Goal: Information Seeking & Learning: Learn about a topic

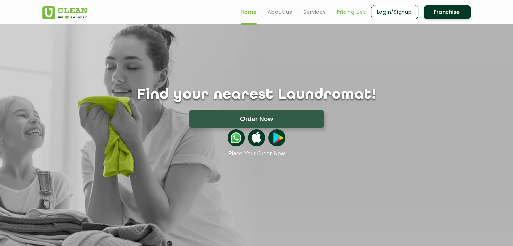
click at [347, 13] on link "Pricing List" at bounding box center [351, 12] width 29 height 8
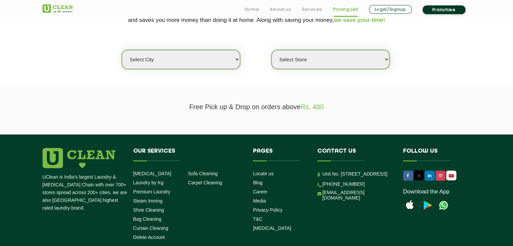
scroll to position [176, 0]
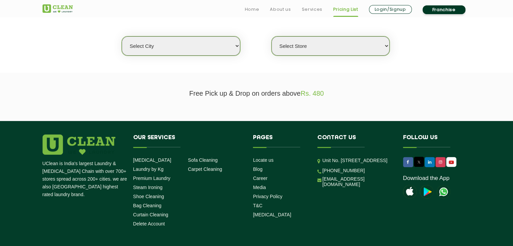
click at [204, 44] on select "Select city [GEOGRAPHIC_DATA] [GEOGRAPHIC_DATA] [GEOGRAPHIC_DATA] [GEOGRAPHIC_D…" at bounding box center [181, 45] width 118 height 19
select select "6"
click at [122, 36] on select "Select city [GEOGRAPHIC_DATA] [GEOGRAPHIC_DATA] [GEOGRAPHIC_DATA] [GEOGRAPHIC_D…" at bounding box center [181, 45] width 118 height 19
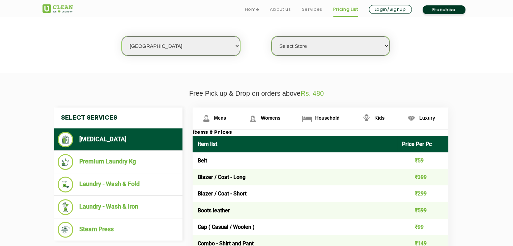
click at [307, 44] on select "Select Store [GEOGRAPHIC_DATA] [GEOGRAPHIC_DATA] UClean KR [GEOGRAPHIC_DATA] [G…" at bounding box center [331, 45] width 118 height 19
select select "413"
click at [272, 36] on select "Select Store [GEOGRAPHIC_DATA] [GEOGRAPHIC_DATA] UClean KR [GEOGRAPHIC_DATA] [G…" at bounding box center [331, 45] width 118 height 19
click at [346, 90] on p "Free Pick up & Drop on orders above Rs. 480" at bounding box center [257, 94] width 429 height 8
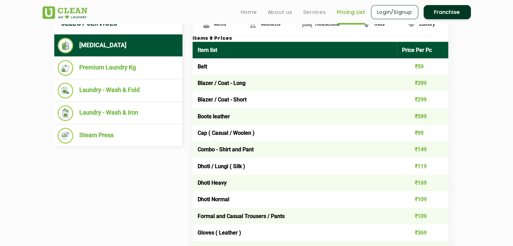
scroll to position [270, 0]
